Goal: Task Accomplishment & Management: Use online tool/utility

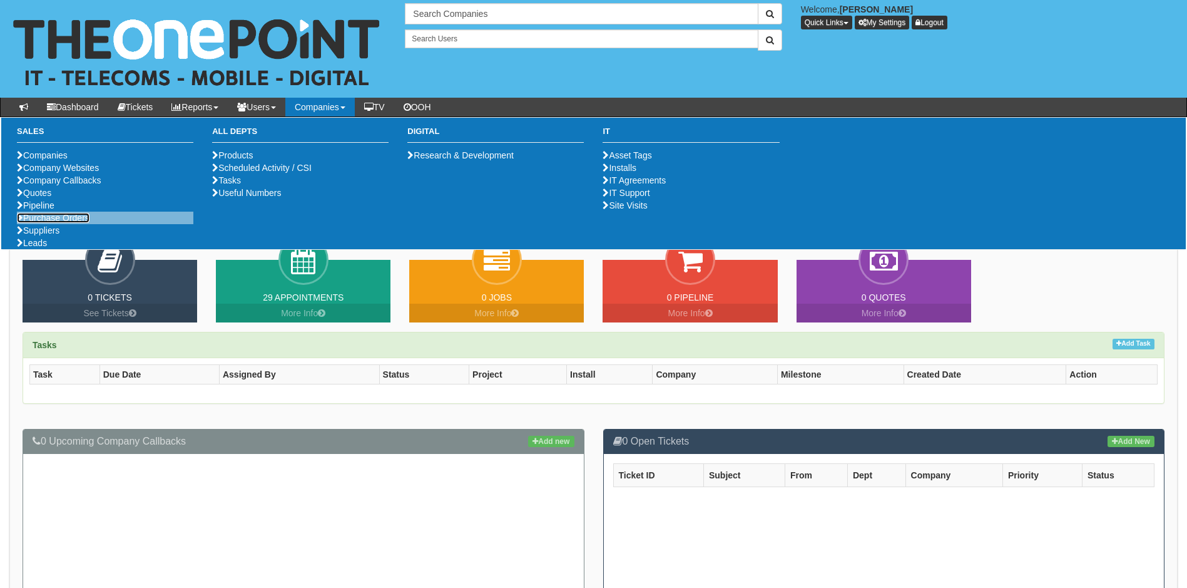
click at [56, 223] on link "Purchase Orders" at bounding box center [53, 218] width 73 height 10
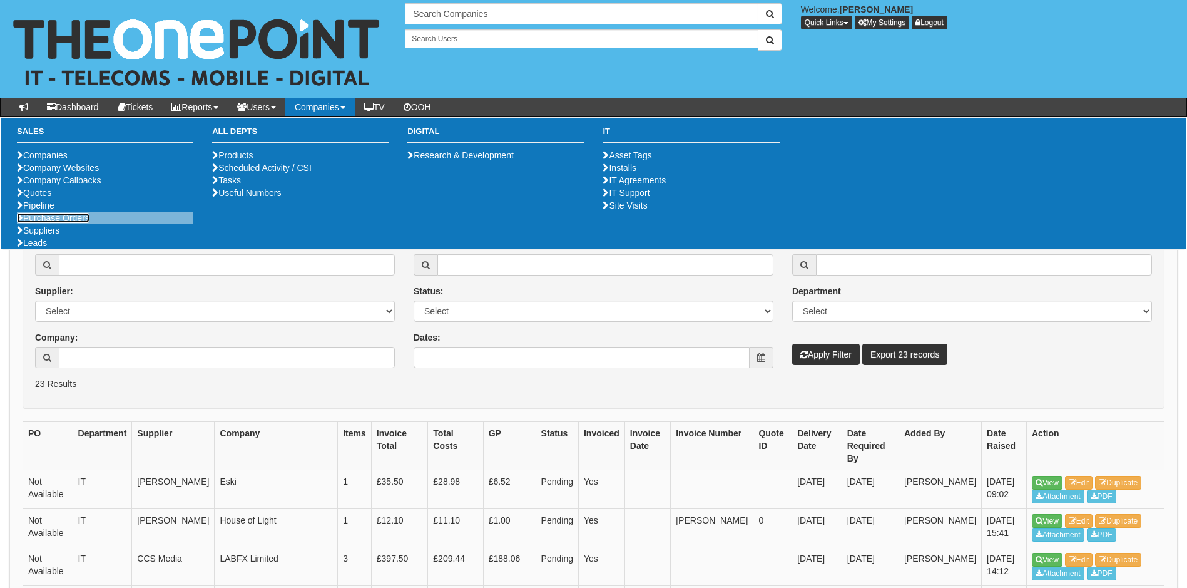
click at [63, 223] on link "Purchase Orders" at bounding box center [53, 218] width 73 height 10
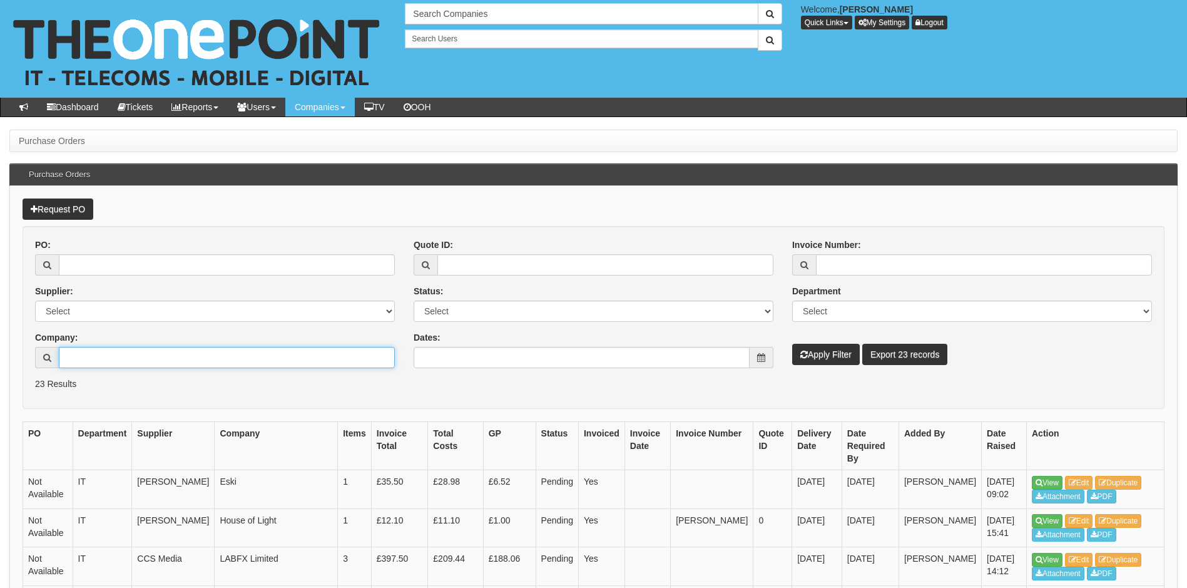
click at [117, 355] on input "Company:" at bounding box center [227, 357] width 336 height 21
click at [117, 357] on input "Crescent" at bounding box center [227, 357] width 336 height 21
type input "C"
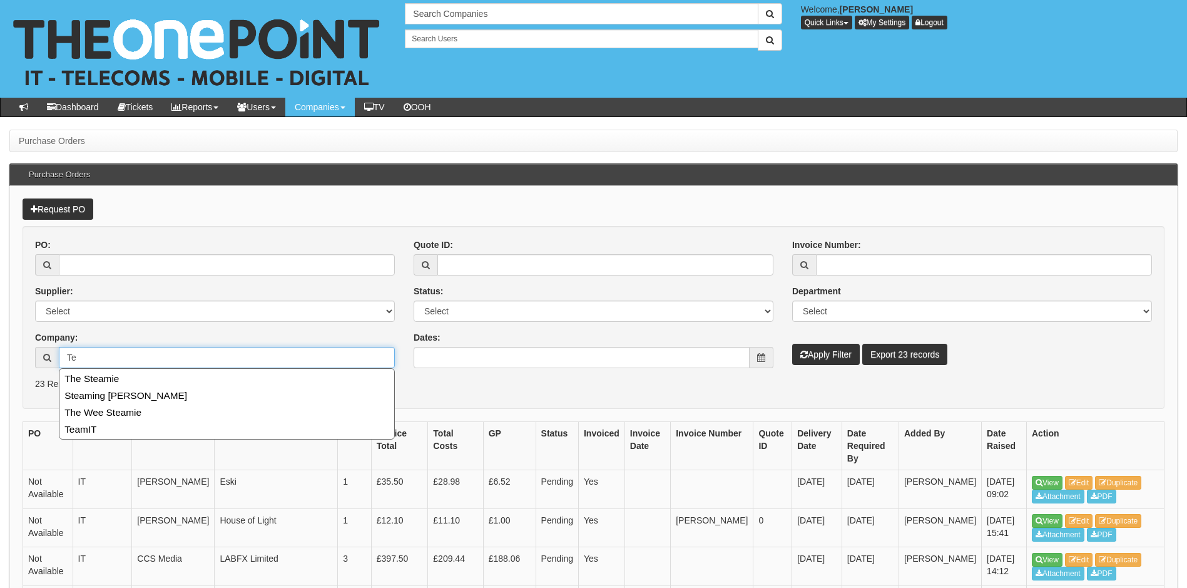
type input "T"
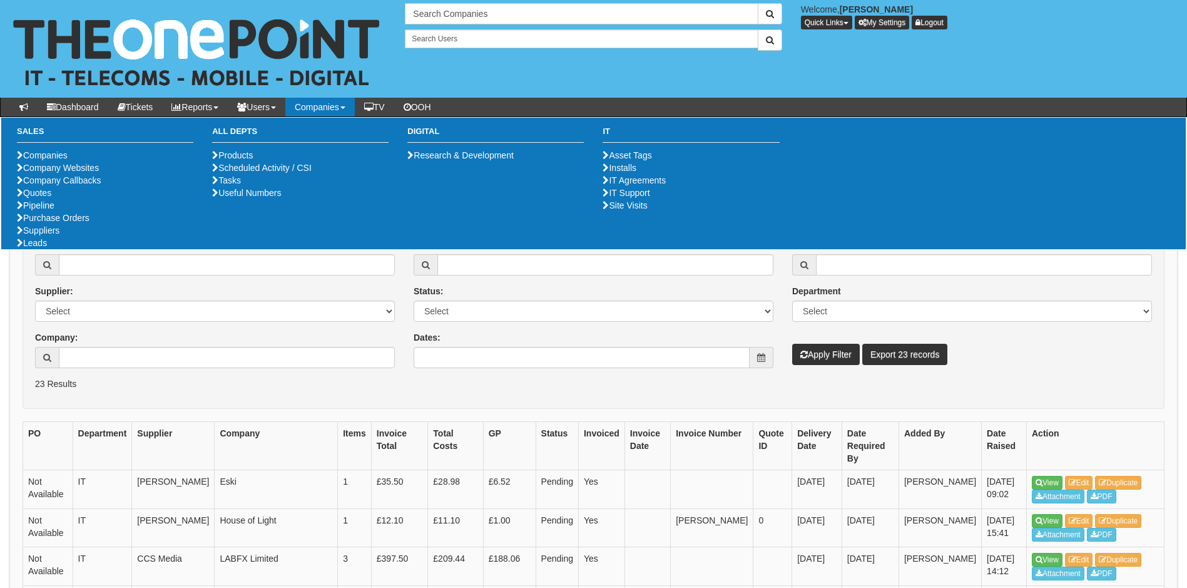
click at [283, 341] on div "Company: 4 results are available, use up and down arrow keys to navigate." at bounding box center [215, 349] width 360 height 37
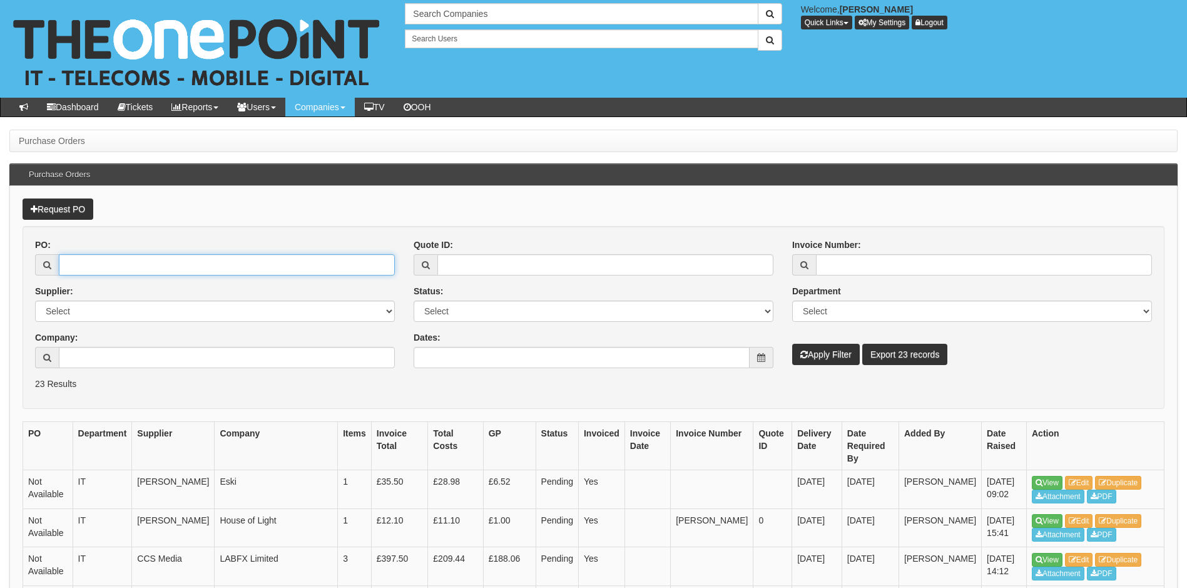
drag, startPoint x: 133, startPoint y: 268, endPoint x: 198, endPoint y: 267, distance: 65.1
click at [133, 268] on input "PO:" at bounding box center [227, 264] width 336 height 21
type input "4"
type input "19450"
click at [792, 344] on button "Apply Filter" at bounding box center [826, 354] width 68 height 21
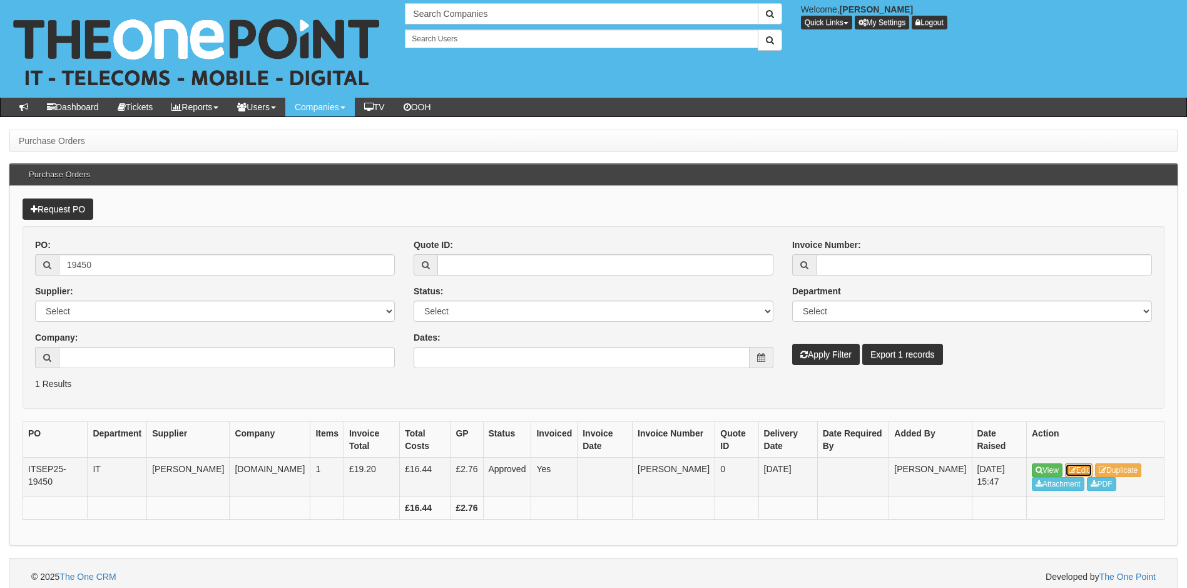
click at [1085, 467] on link "Edit" at bounding box center [1079, 470] width 28 height 14
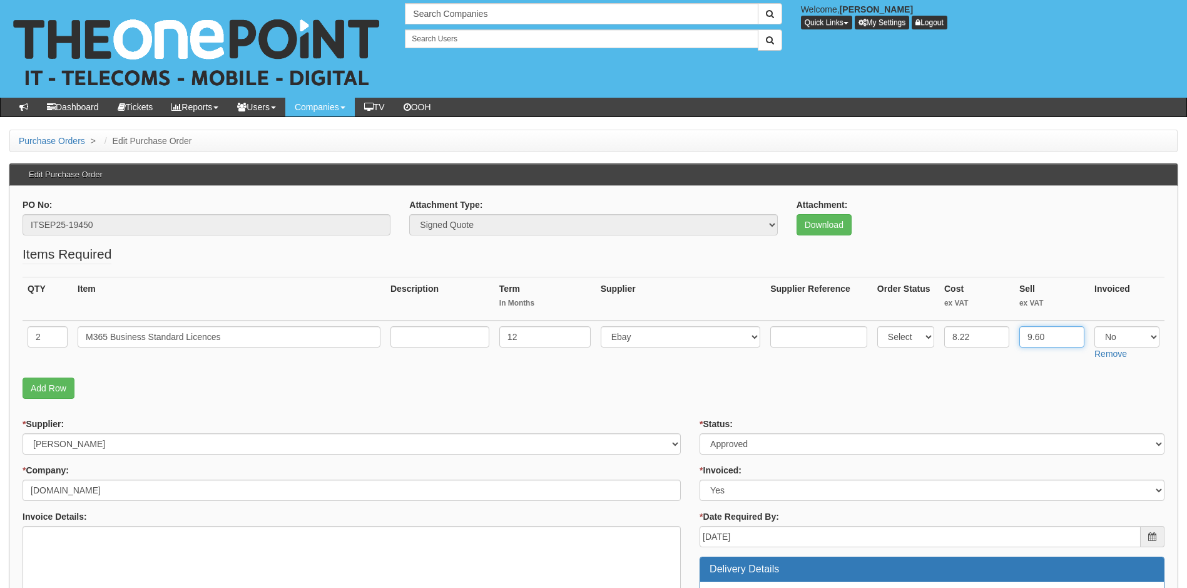
drag, startPoint x: 1045, startPoint y: 337, endPoint x: 1022, endPoint y: 337, distance: 23.2
click at [1022, 337] on input "9.60" at bounding box center [1051, 336] width 65 height 21
type input "10.22"
click at [737, 392] on p "Add Row" at bounding box center [594, 387] width 1142 height 21
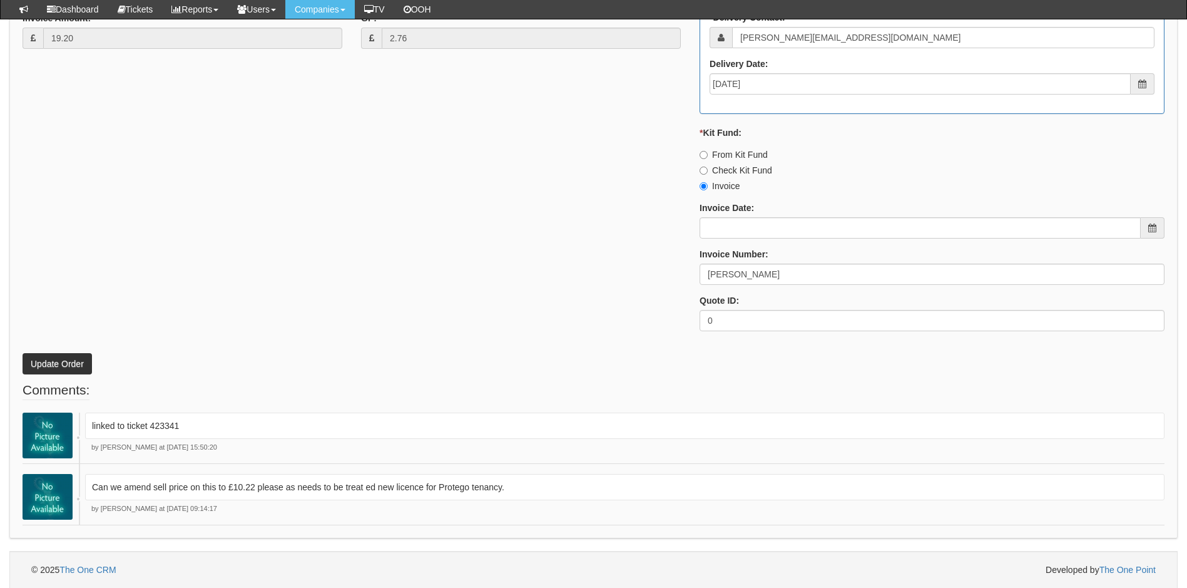
scroll to position [641, 0]
click at [62, 361] on button "Update Order" at bounding box center [57, 362] width 69 height 21
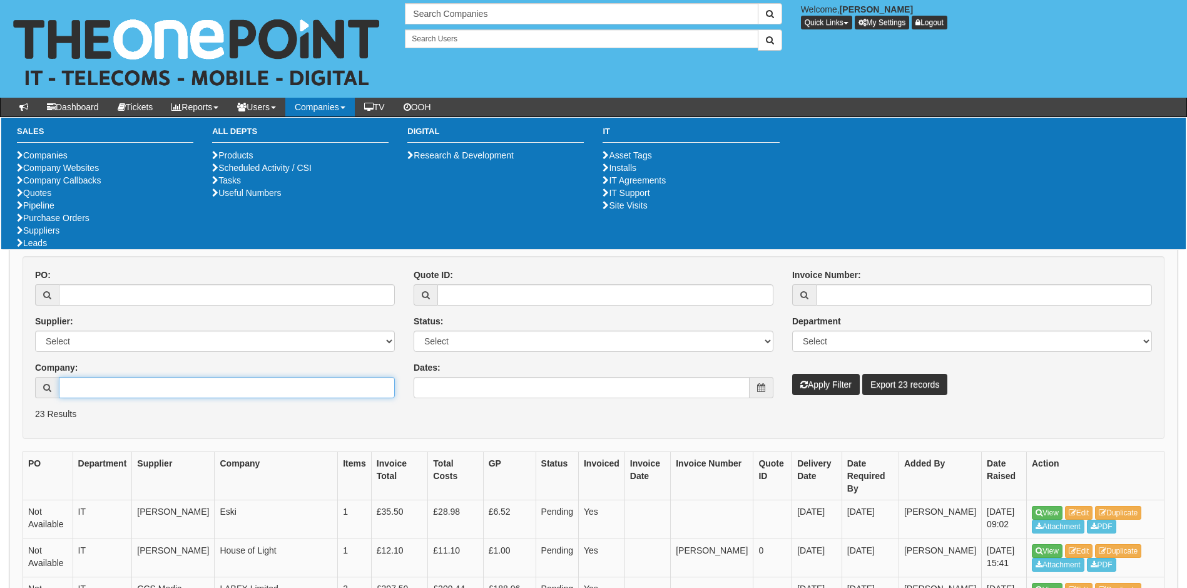
click at [151, 379] on input "Company:" at bounding box center [227, 387] width 336 height 21
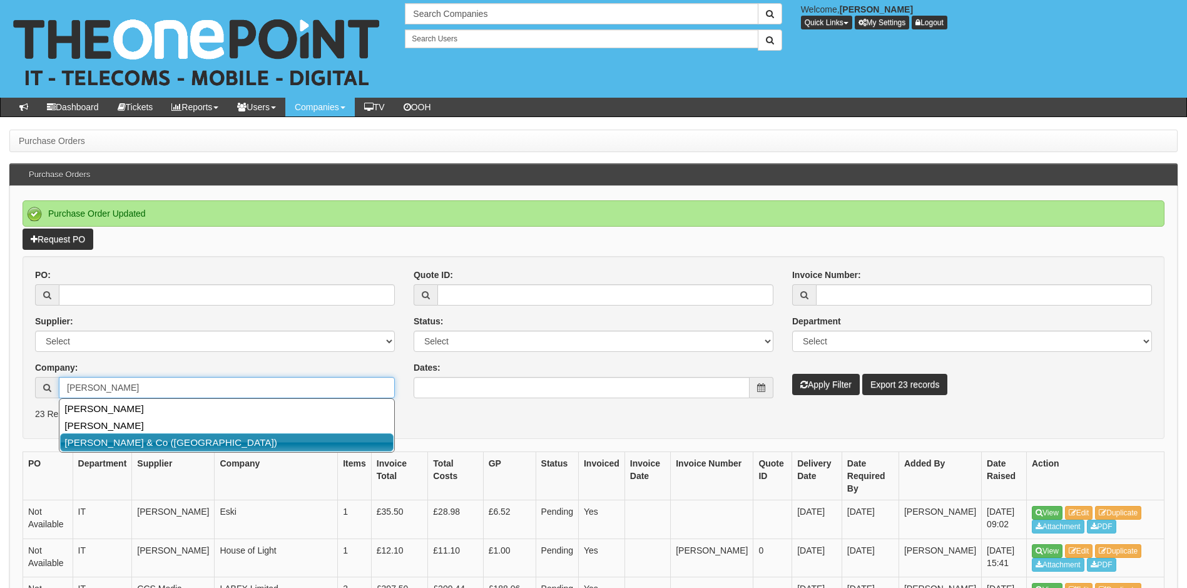
click at [134, 445] on link "P B Curran & Co (York)" at bounding box center [227, 442] width 334 height 18
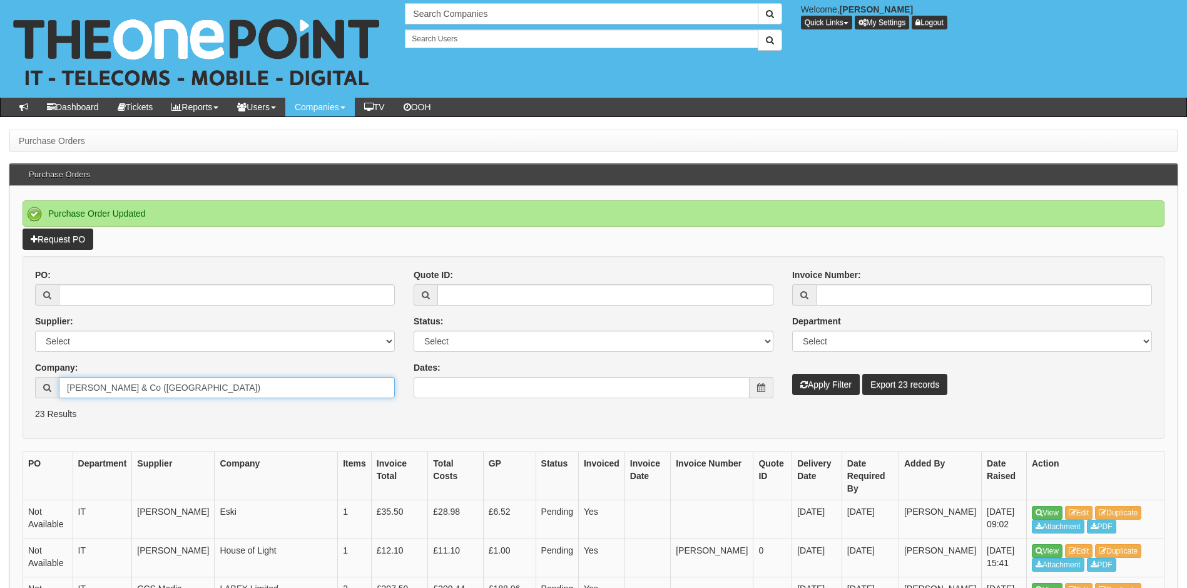
type input "P B Curran & Co (York)"
click at [827, 386] on button "Apply Filter" at bounding box center [826, 384] width 68 height 21
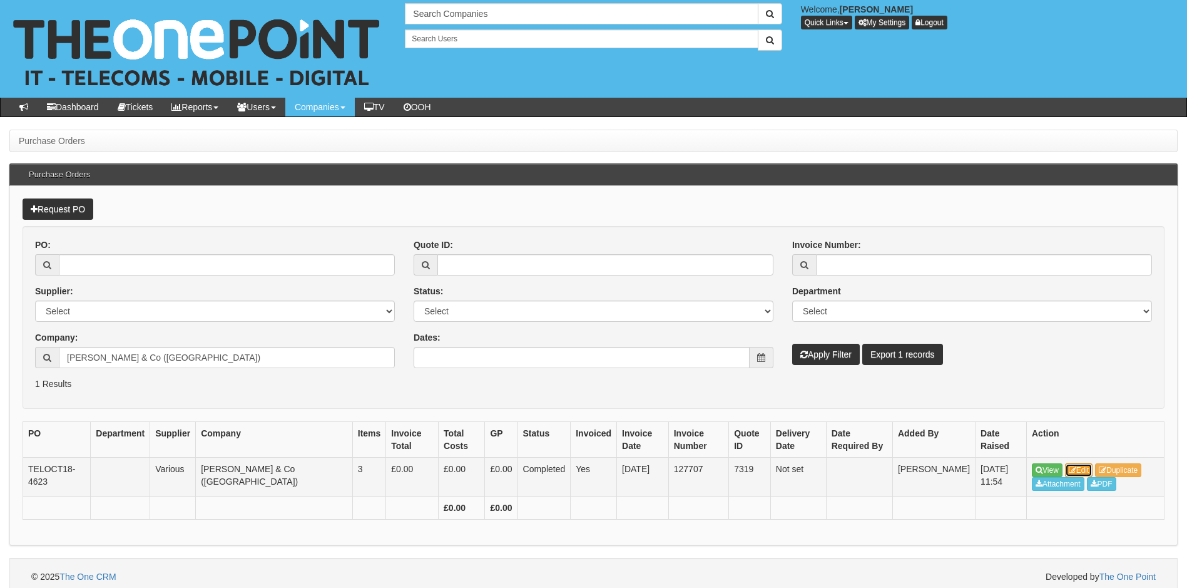
click at [1089, 471] on link "Edit" at bounding box center [1079, 470] width 28 height 14
click at [150, 359] on input "[PERSON_NAME] & Co ([GEOGRAPHIC_DATA])" at bounding box center [227, 357] width 336 height 21
drag, startPoint x: 185, startPoint y: 358, endPoint x: 0, endPoint y: 342, distance: 185.3
click at [0, 345] on html "× Send Email × Add Appointment × Create Ticket × Create Proactive Activity × Ad…" at bounding box center [593, 297] width 1187 height 595
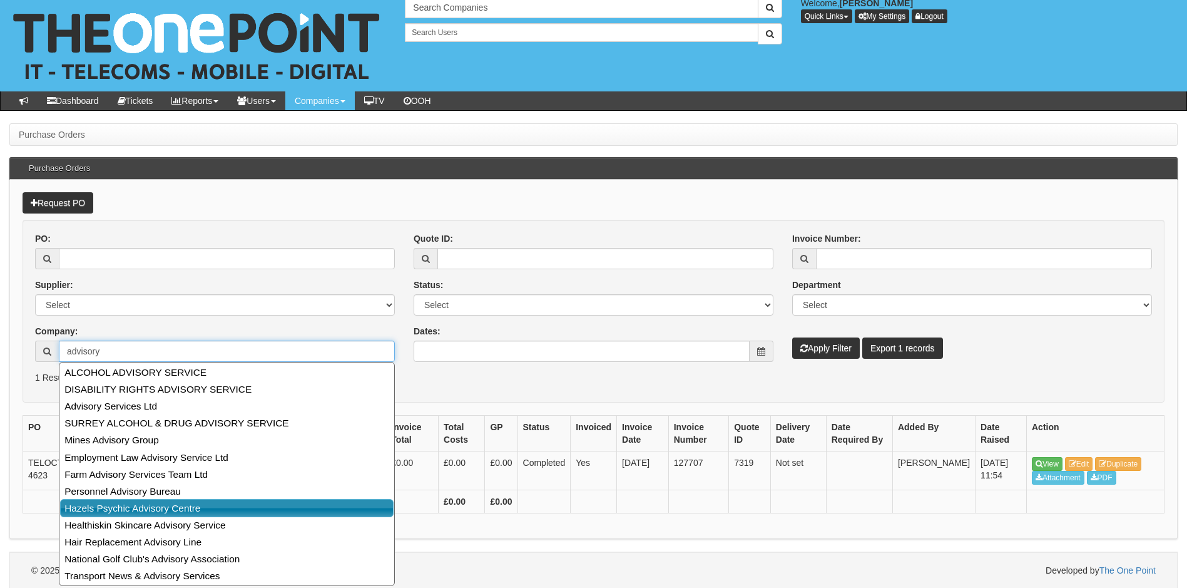
scroll to position [8, 0]
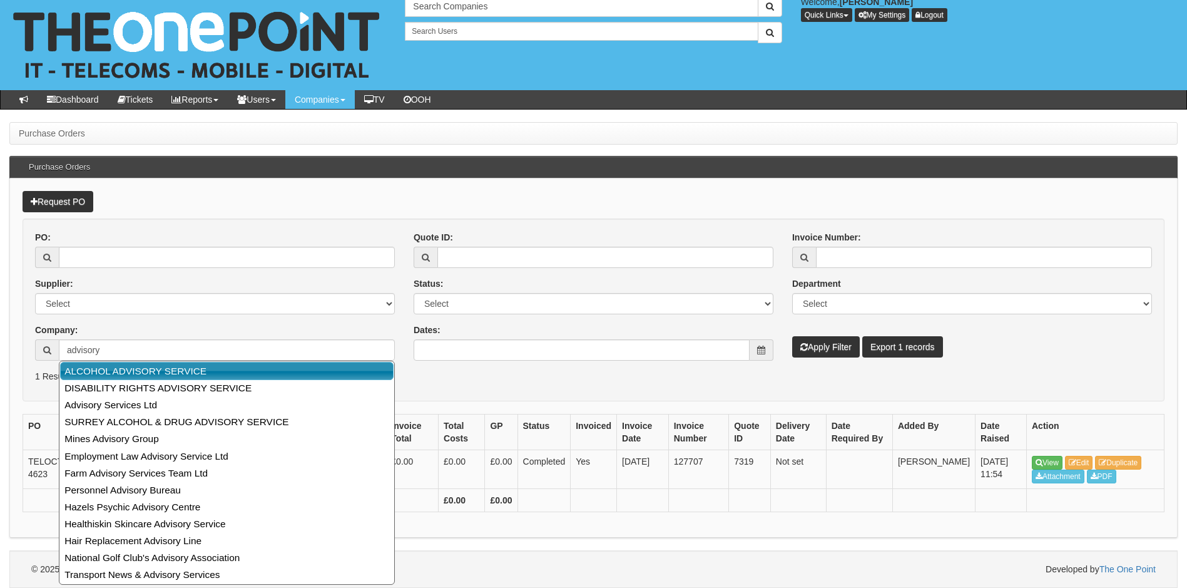
click at [484, 375] on p "1 Results" at bounding box center [593, 376] width 1117 height 13
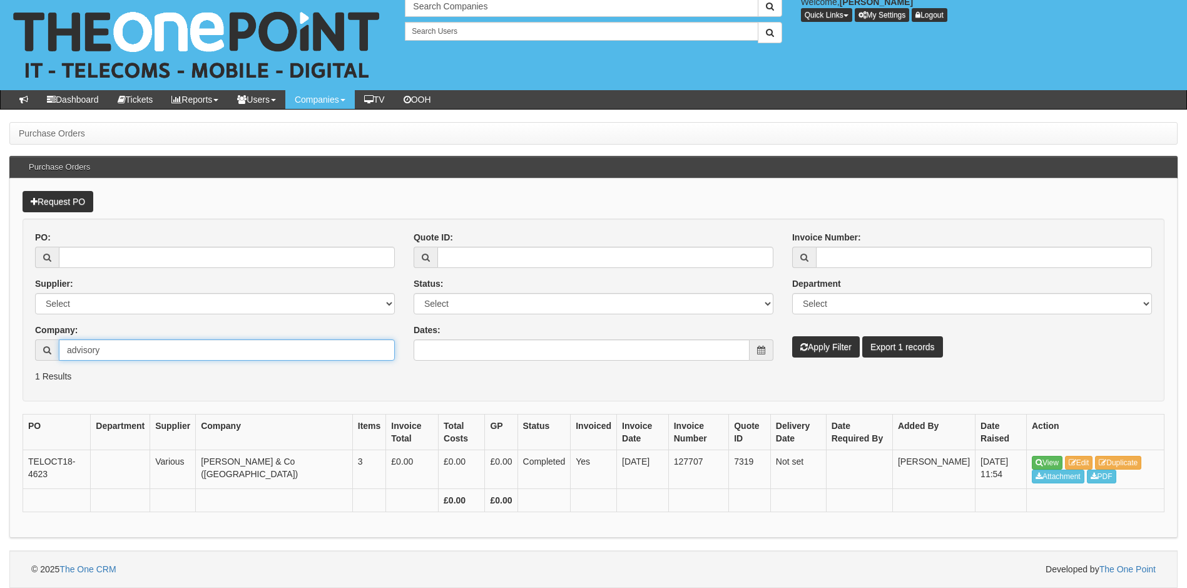
drag, startPoint x: 175, startPoint y: 357, endPoint x: 168, endPoint y: 357, distance: 7.5
click at [172, 357] on input "advisory" at bounding box center [227, 349] width 336 height 21
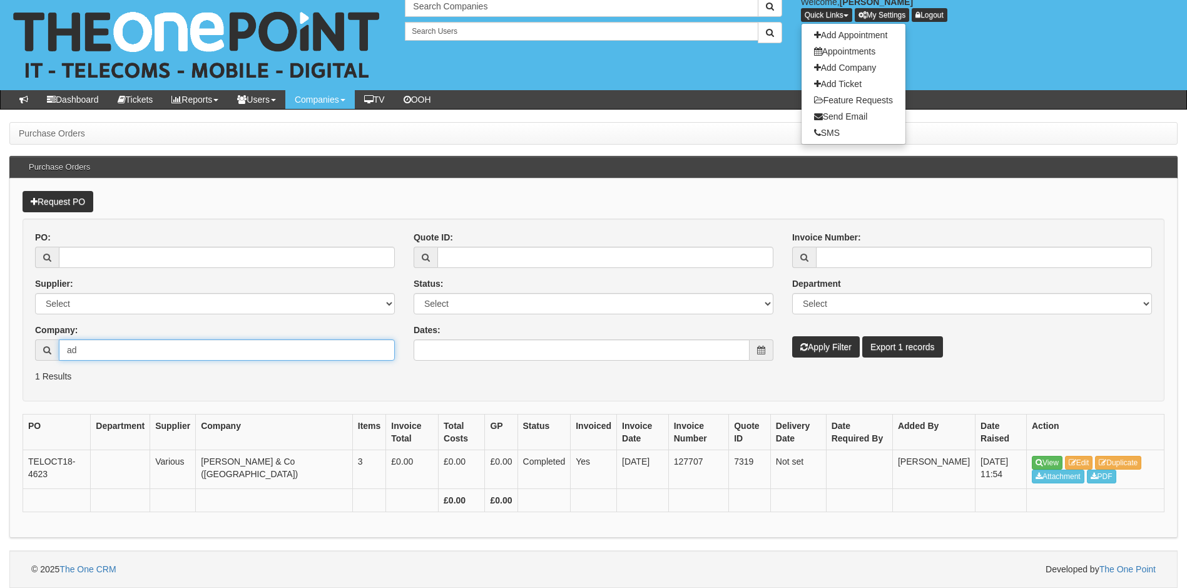
type input "a"
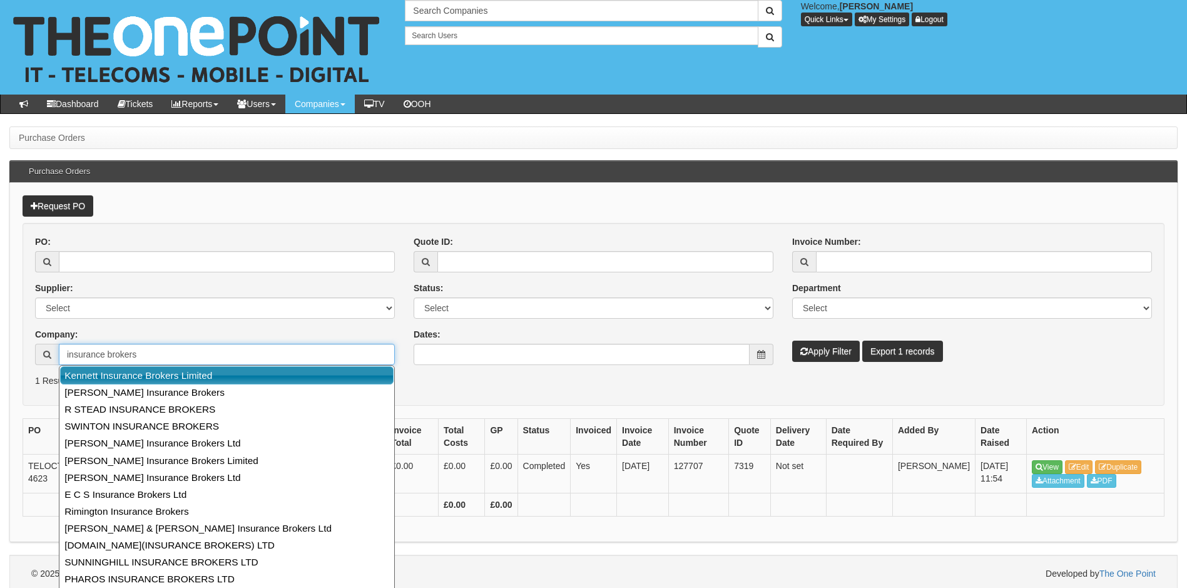
scroll to position [0, 0]
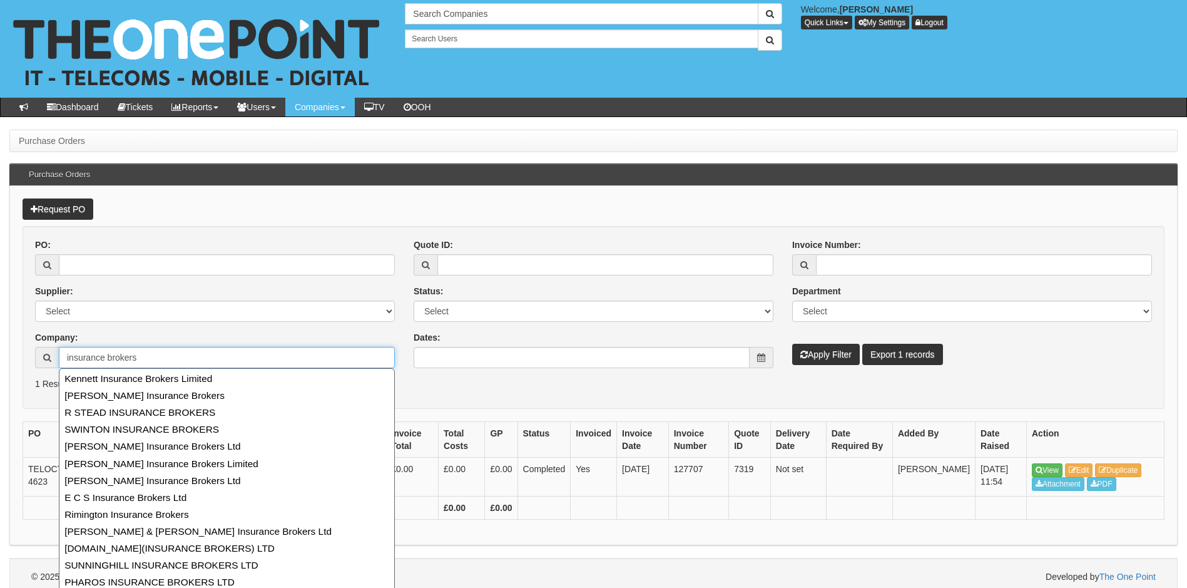
click at [151, 357] on input "insurance brokers" at bounding box center [227, 357] width 336 height 21
drag, startPoint x: 175, startPoint y: 354, endPoint x: 8, endPoint y: 340, distance: 167.0
click at [57, 347] on div "23 results are available, use up and down arrow keys to navigate. insurance bro…" at bounding box center [215, 357] width 360 height 21
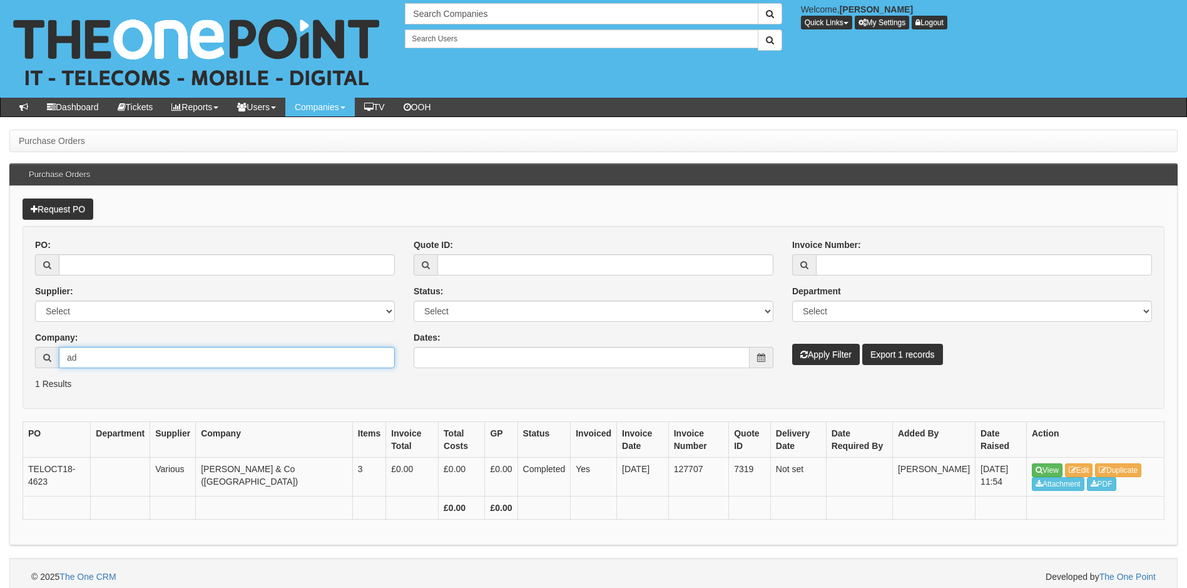
type input "a"
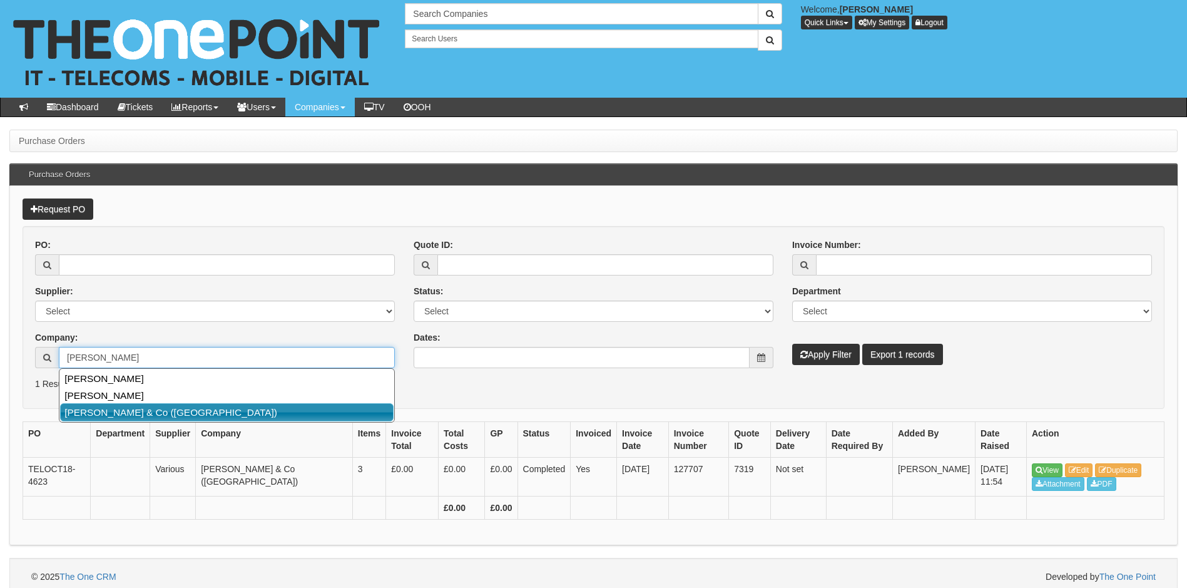
click at [148, 409] on link "P B Curran & Co (York)" at bounding box center [227, 412] width 334 height 18
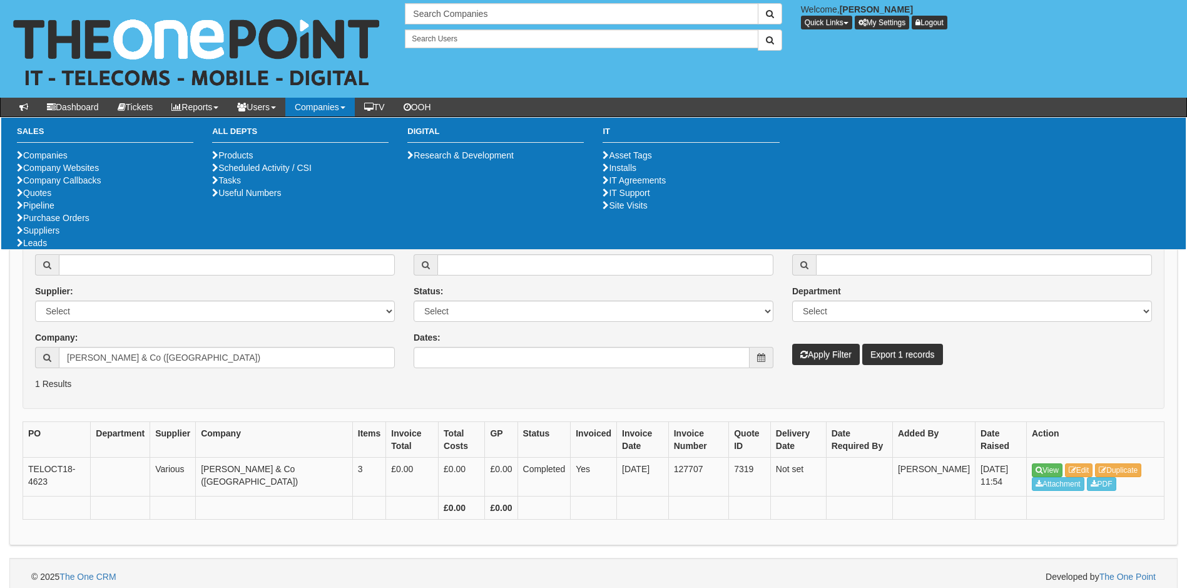
click at [156, 371] on div "PO: Supplier: Select 123 REG.co.uk 1Password 3 4Gon AA Jones Electric Ltd Abzor…" at bounding box center [215, 307] width 379 height 139
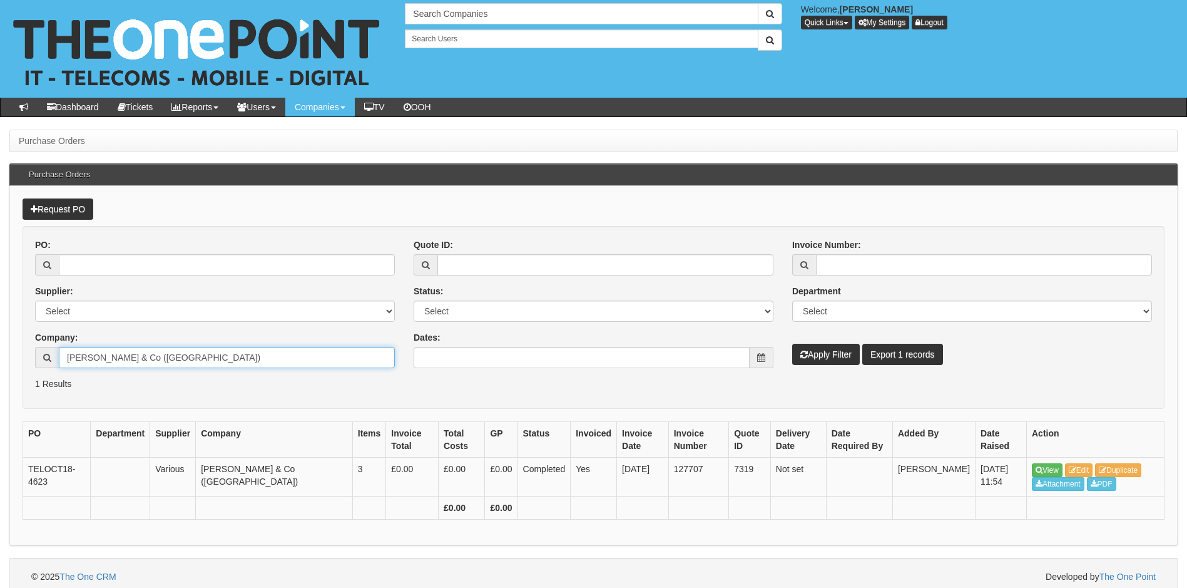
click at [180, 362] on input "P B Curran & Co (York)" at bounding box center [227, 357] width 336 height 21
drag, startPoint x: 173, startPoint y: 360, endPoint x: 0, endPoint y: 352, distance: 172.9
click at [0, 357] on html "× Send Email × Add Appointment × Create Ticket × Create Proactive Activity × Ad…" at bounding box center [593, 297] width 1187 height 595
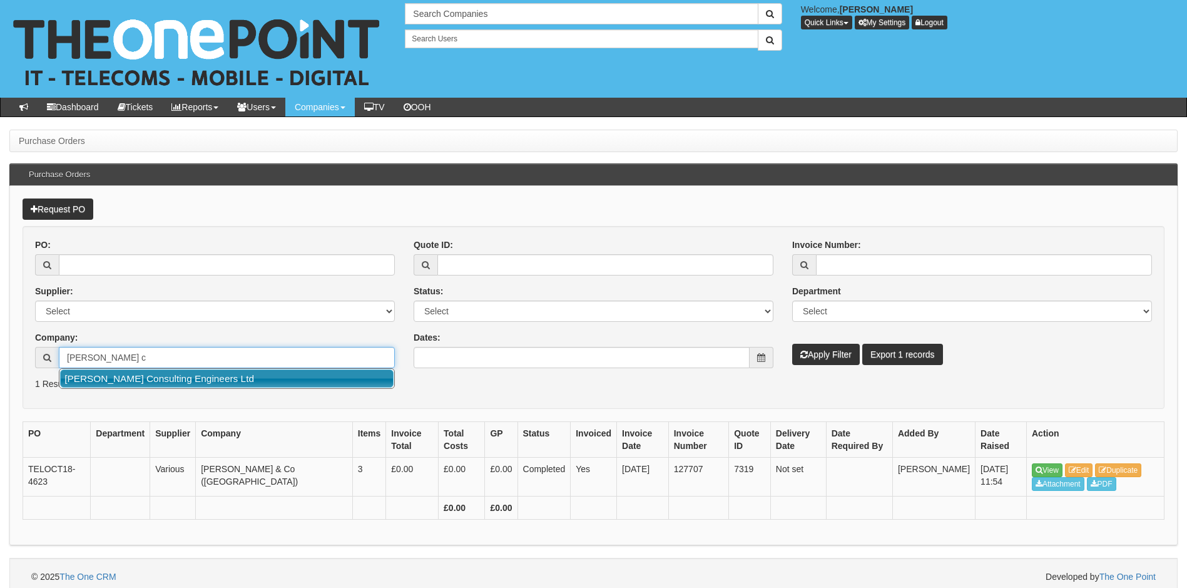
click at [181, 380] on link "[PERSON_NAME] Consulting Engineers Ltd" at bounding box center [227, 378] width 334 height 18
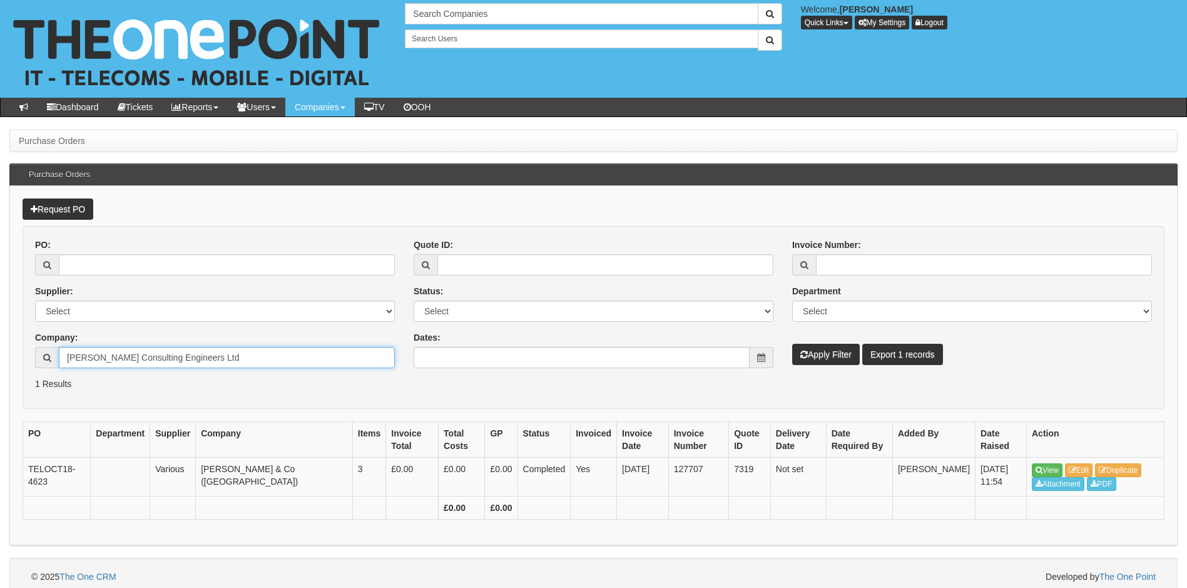
type input "[PERSON_NAME] Consulting Engineers Ltd"
click at [831, 351] on button "Apply Filter" at bounding box center [826, 354] width 68 height 21
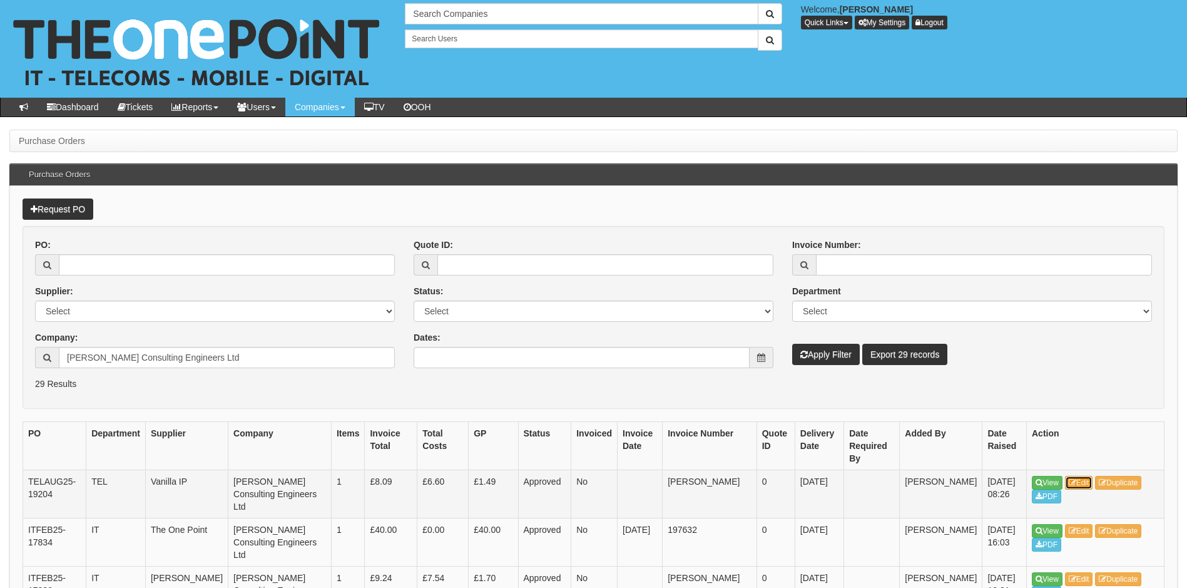
click at [1090, 482] on link "Edit" at bounding box center [1079, 483] width 28 height 14
